Goal: Use online tool/utility: Use online tool/utility

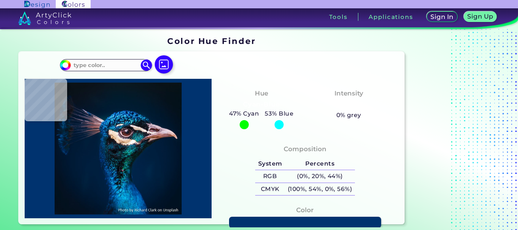
click at [518, 51] on section "Color Hue Finder Color Hue Finder #00bfff Acadia ◉ Acid Green ◉ Aero Blue ◉ Ala…" at bounding box center [259, 129] width 518 height 201
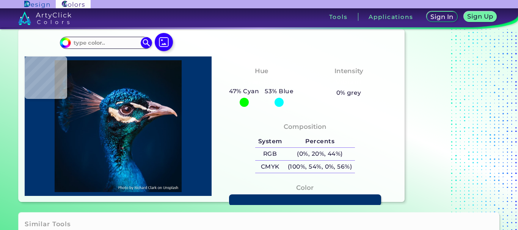
scroll to position [16, 0]
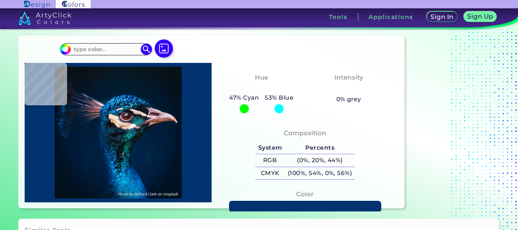
type input "#000000"
type input "#001a33"
type input "#001A33"
type input "#001e42"
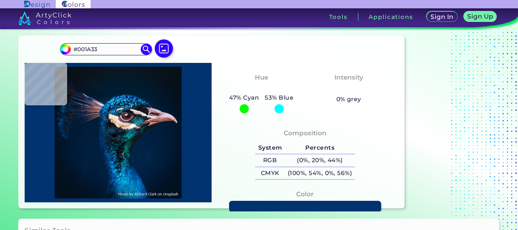
type input "#001E42"
type input "#0f1521"
type input "#0F1521"
type input "#184f69"
type input "#184F69"
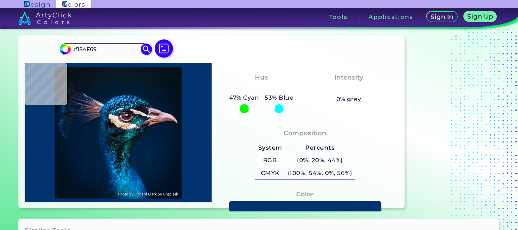
type input "#131b1e"
type input "#131B1E"
type input "#0c2438"
type input "#0C2438"
type input "#0d304b"
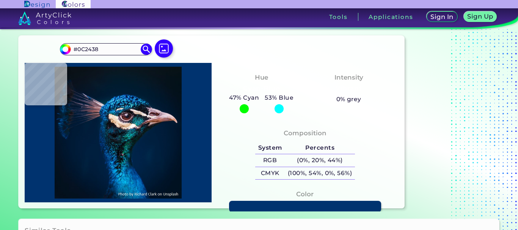
type input "#0D304B"
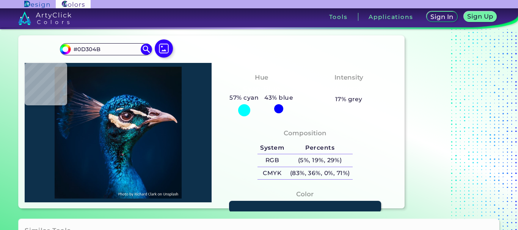
type input "#125787"
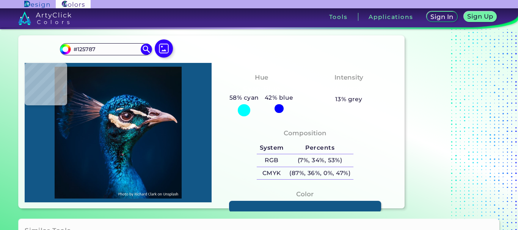
type input "#18243c"
type input "#18243C"
type input "#0f516c"
type input "#0F516C"
type input "#043b57"
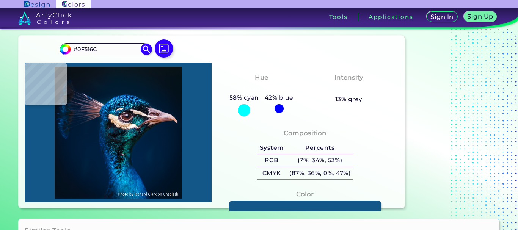
type input "#043B57"
type input "#044b7f"
type input "#044B7F"
type input "#013057"
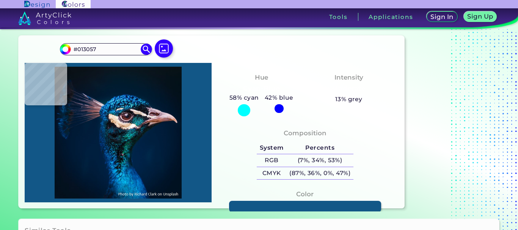
type input "#00203d"
type input "#00203D"
type input "#001d3b"
type input "#001D3B"
type input "#001e3a"
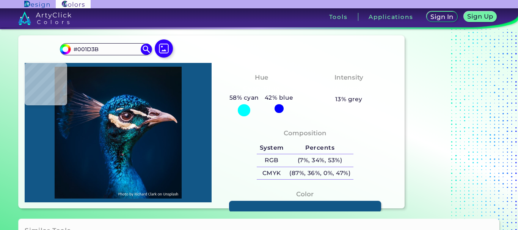
type input "#001E3A"
type input "#011c39"
type input "#011C39"
type input "#001e3a"
type input "#001E3A"
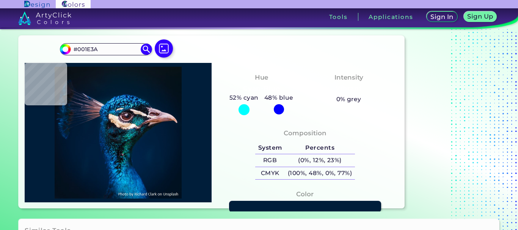
type input "#001f37"
type input "#001F37"
type input "#001d38"
type input "#001D38"
type input "#051e38"
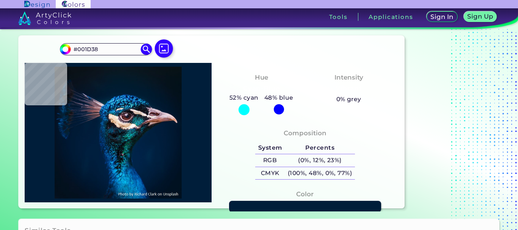
type input "#051E38"
type input "#2d3247"
type input "#2D3247"
type input "#0b233f"
type input "#0B233F"
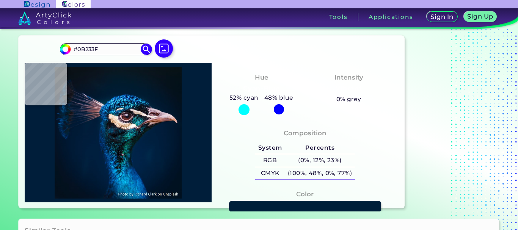
type input "#041f38"
type input "#041F38"
type input "#20304d"
type input "#20304D"
type input "#162b46"
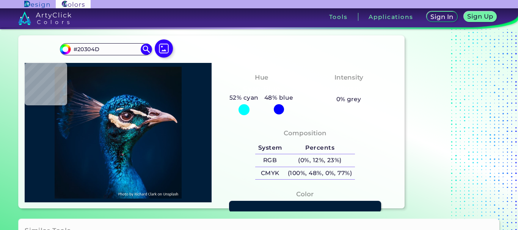
type input "#162B46"
type input "#0b213c"
type input "#0B213C"
type input "#4a495d"
type input "#4A495D"
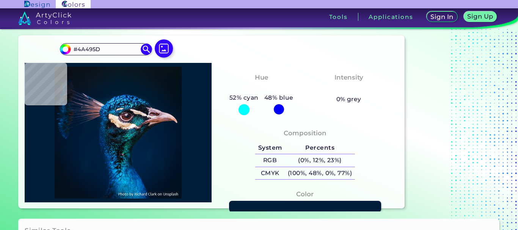
type input "#373c50"
type input "#373C50"
type input "#1f2b3b"
type input "#1F2B3B"
type input "#172737"
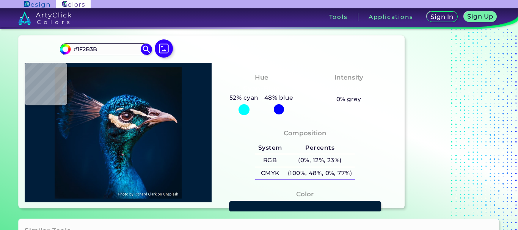
type input "#172737"
type input "#2d2939"
type input "#2D2939"
type input "#26253a"
type input "#26253A"
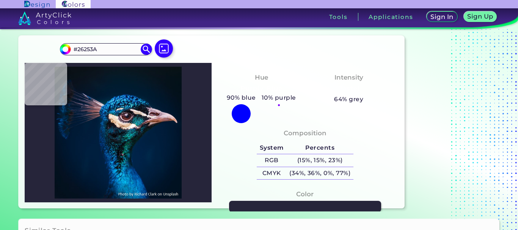
type input "#29283d"
type input "#29283D"
type input "#322e3e"
type input "#322E3E"
type input "#3a3242"
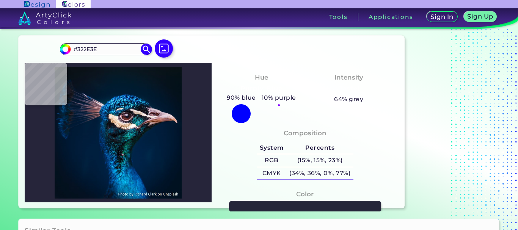
type input "#3A3242"
type input "#443744"
type input "#4e3d46"
type input "#4E3D46"
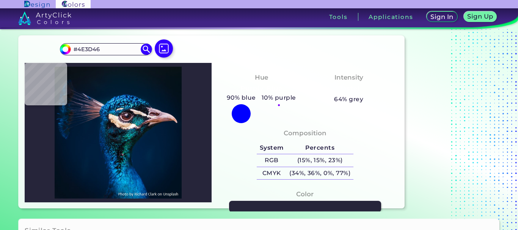
type input "#634d53"
type input "#634D53"
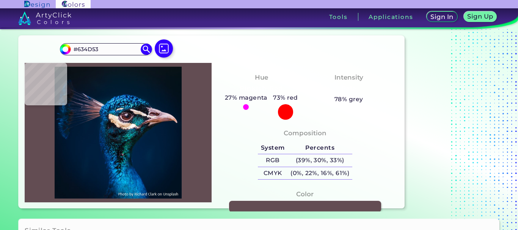
type input "#634b52"
type input "#634B52"
type input "#5f4a52"
type input "#5F4A52"
type input "#7f6669"
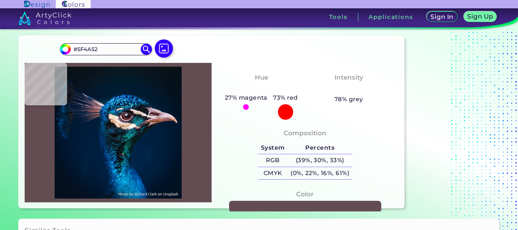
type input "#7F6669"
type input "#433c4e"
type input "#433C4E"
type input "#001e3b"
type input "#001E3B"
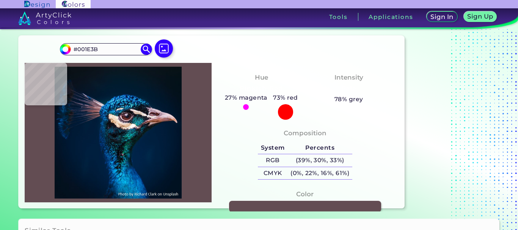
type input "#011e3c"
type input "#011E3C"
type input "#04223f"
type input "#04223F"
type input "#002a47"
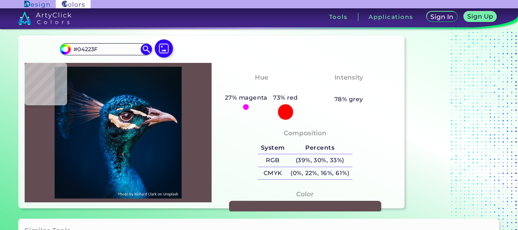
type input "#002A47"
type input "#022a4d"
type input "#022A4D"
type input "#05325c"
type input "#05325C"
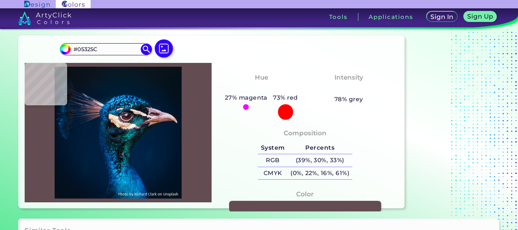
type input "#033970"
type input "#013b67"
type input "#013B67"
type input "#003866"
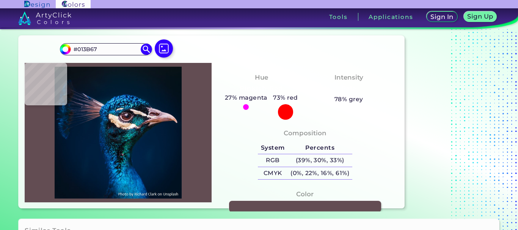
type input "#003866"
type input "#054582"
type input "#003360"
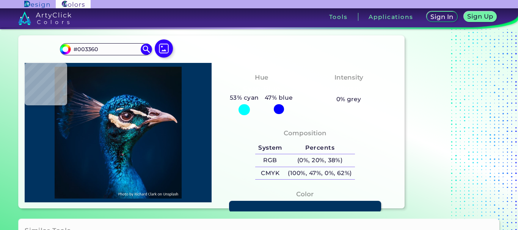
type input "#004076"
type input "#003468"
type input "#043e65"
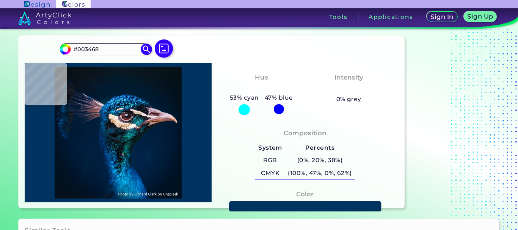
type input "#043E65"
type input "#01385f"
type input "#01385F"
type input "#02294d"
type input "#02294D"
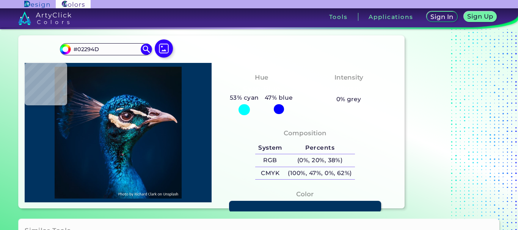
type input "#012d4d"
type input "#012D4D"
type input "#002e56"
type input "#002E56"
type input "#032b4c"
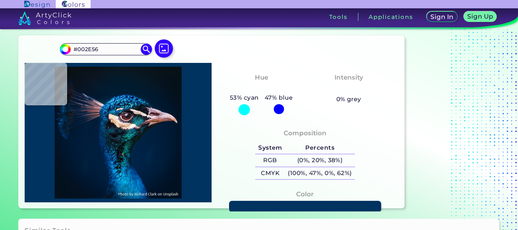
type input "#032B4C"
type input "#012a4a"
type input "#012A4A"
type input "#012d5b"
type input "#012D5B"
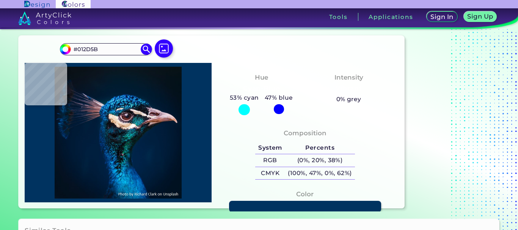
type input "#043e72"
type input "#043E72"
type input "#002f60"
type input "#002F60"
type input "#002f64"
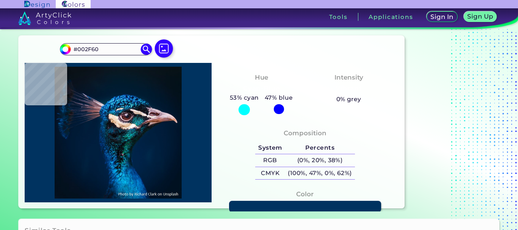
type input "#002F64"
type input "#033d80"
type input "#033D80"
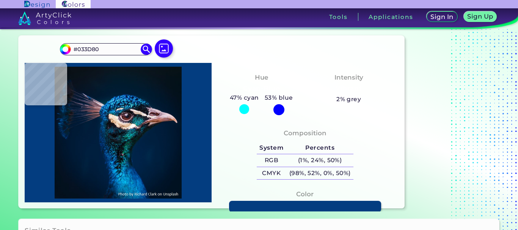
type input "#023a72"
type input "#023A72"
type input "#002d5b"
type input "#002D5B"
type input "#00295b"
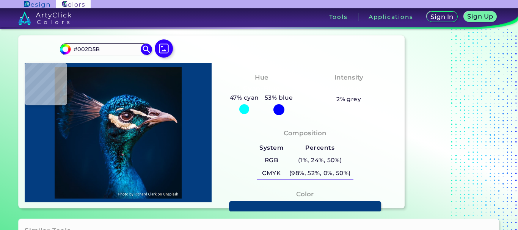
type input "#00295B"
type input "#05427e"
type input "#05427E"
type input "#002551"
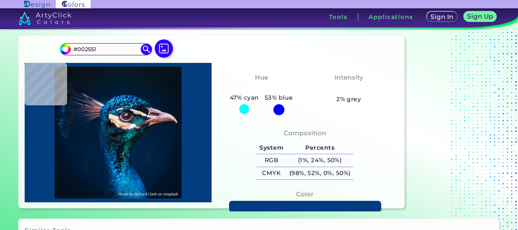
type input "#023062"
type input "#002458"
type input "#07599a"
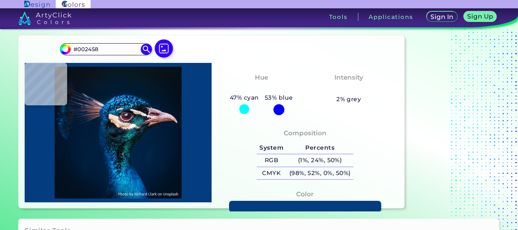
type input "#07599A"
type input "#012348"
type input "#003874"
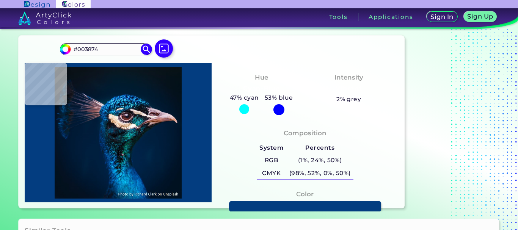
type input "#004183"
type input "#00356e"
type input "#00356E"
type input "#013d7c"
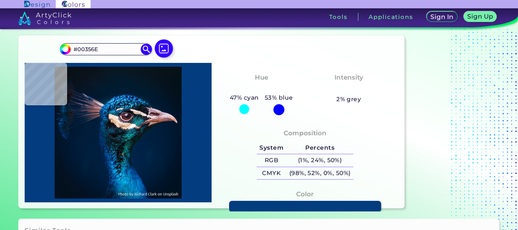
type input "#013D7C"
type input "#004287"
type input "#074688"
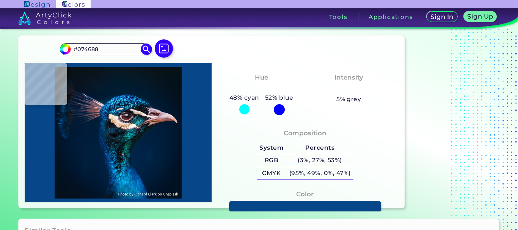
type input "#034486"
type input "#0c5298"
type input "#0C5298"
type input "#033e7a"
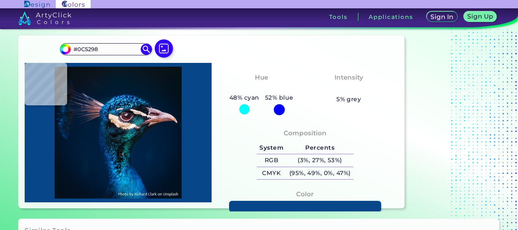
type input "#033E7A"
type input "#02376d"
type input "#02376D"
type input "#003064"
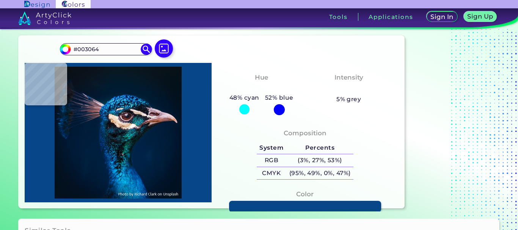
type input "#054789"
type input "#054a8f"
type input "#054A8F"
type input "#003d83"
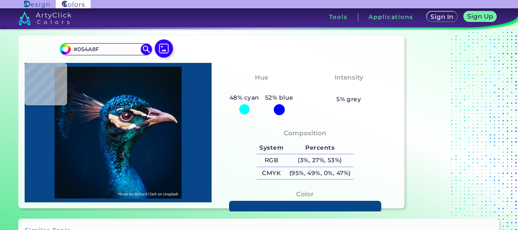
type input "#003D83"
type input "#033d79"
type input "#033D79"
type input "#004d90"
type input "#004D90"
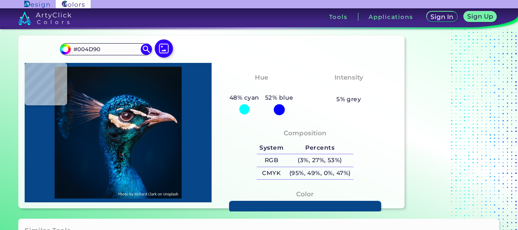
type input "#02539d"
type input "#02539D"
type input "#003a76"
type input "#003A76"
type input "#055aa1"
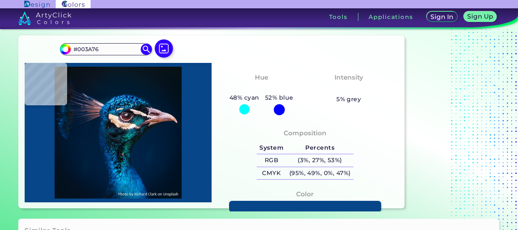
type input "#055AA1"
type input "#003a6f"
type input "#003A6F"
type input "#003771"
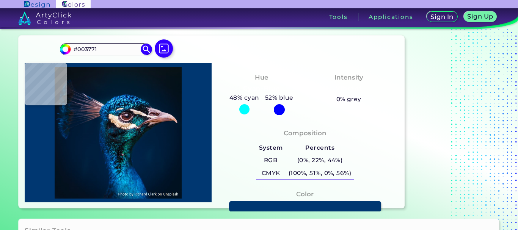
type input "#003c77"
type input "#003C77"
